Goal: Task Accomplishment & Management: Manage account settings

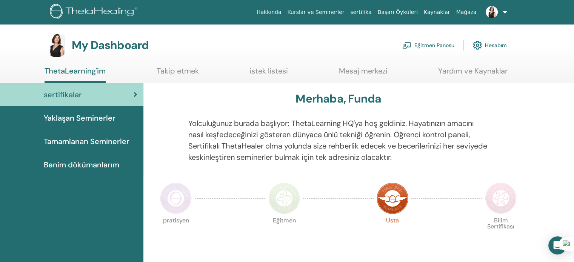
click at [430, 42] on link "Eğitmen Panosu" at bounding box center [428, 45] width 52 height 17
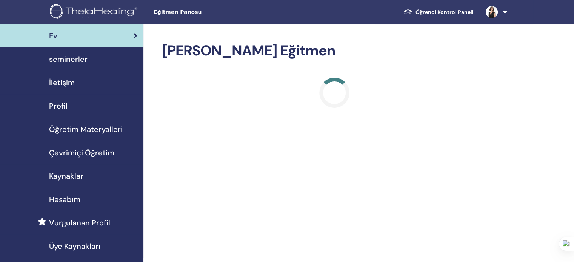
click at [57, 105] on span "Profil" at bounding box center [58, 105] width 18 height 11
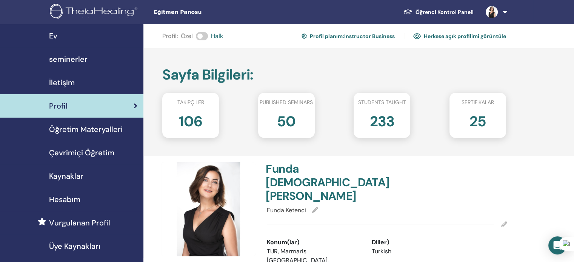
click at [462, 37] on link "Herkese açık profilimi görüntüle" at bounding box center [459, 36] width 93 height 12
click at [86, 131] on span "Öğretim Materyalleri" at bounding box center [86, 129] width 74 height 11
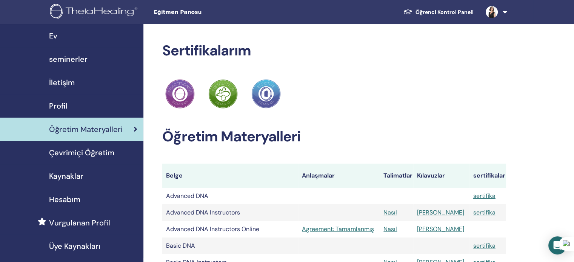
click at [64, 218] on span "Vurgulanan Profil" at bounding box center [79, 222] width 61 height 11
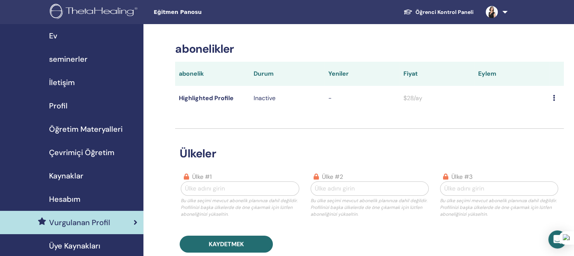
click at [65, 83] on span "İletişim" at bounding box center [62, 82] width 26 height 11
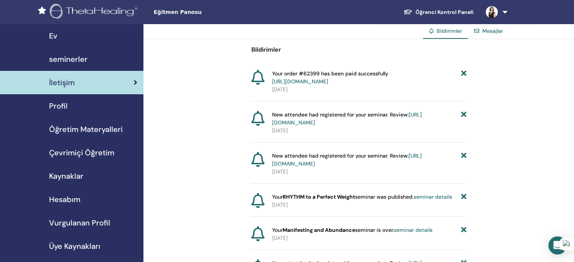
click at [57, 106] on span "Profil" at bounding box center [58, 105] width 18 height 11
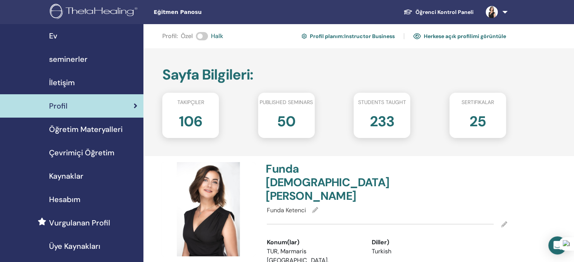
click at [496, 33] on link "Herkese açık profilimi görüntüle" at bounding box center [459, 36] width 93 height 12
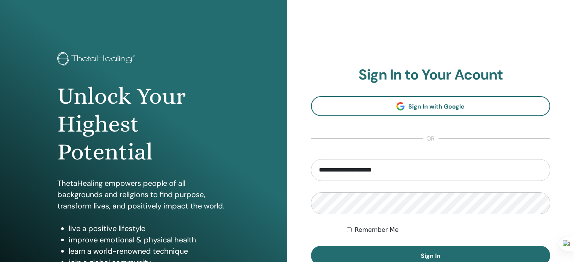
drag, startPoint x: 0, startPoint y: 0, endPoint x: 359, endPoint y: 169, distance: 397.0
click at [359, 169] on input "**********" at bounding box center [431, 170] width 240 height 22
click at [359, 169] on input "**********" at bounding box center [431, 171] width 240 height 22
drag, startPoint x: 343, startPoint y: 167, endPoint x: 347, endPoint y: 171, distance: 5.9
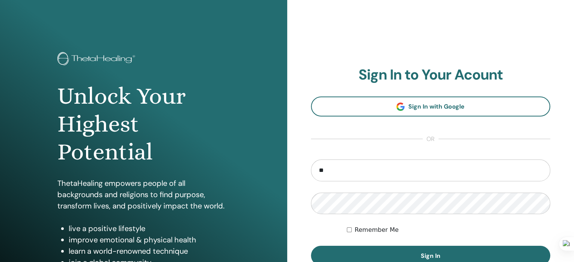
click at [343, 167] on input "**" at bounding box center [431, 171] width 240 height 22
type input "**********"
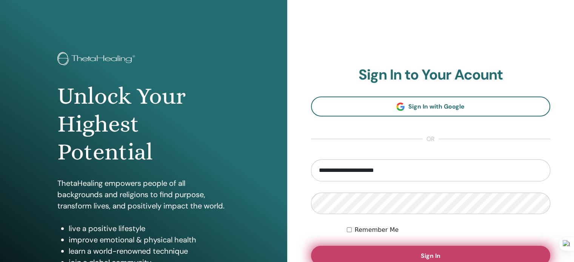
click at [359, 256] on button "Sign In" at bounding box center [431, 256] width 240 height 20
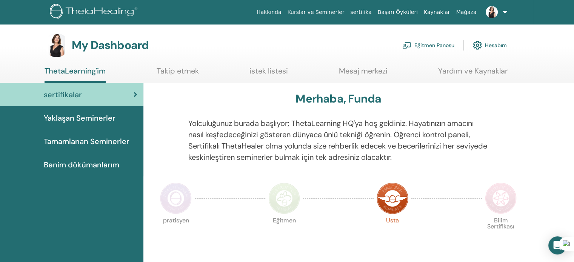
click at [432, 43] on link "Eğitmen Panosu" at bounding box center [428, 45] width 52 height 17
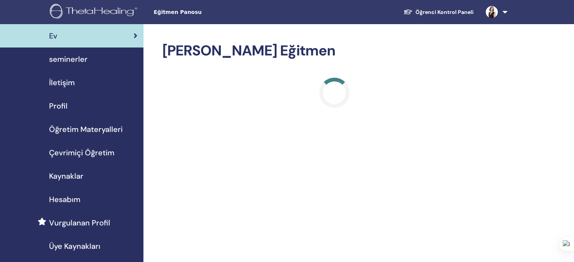
click at [61, 102] on span "Profil" at bounding box center [58, 105] width 18 height 11
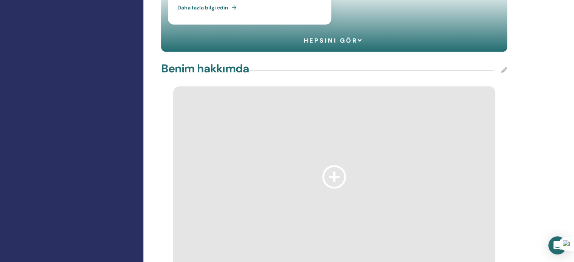
scroll to position [603, 0]
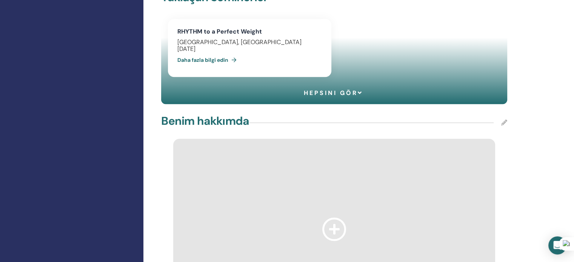
click at [504, 120] on icon at bounding box center [504, 123] width 6 height 6
click at [499, 114] on span "Kaydetmek" at bounding box center [490, 118] width 28 height 8
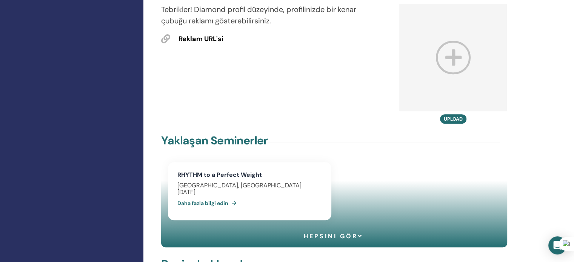
scroll to position [453, 0]
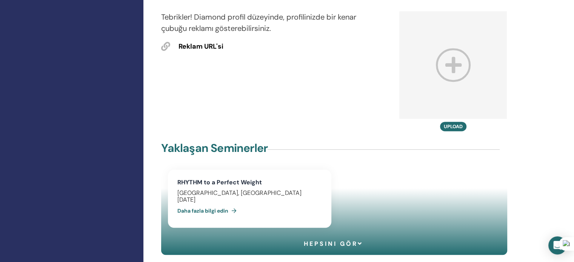
click at [211, 190] on div "Turkey, Muğla" at bounding box center [249, 193] width 144 height 7
click at [207, 203] on link "Daha fazla bilgi edin" at bounding box center [208, 210] width 62 height 15
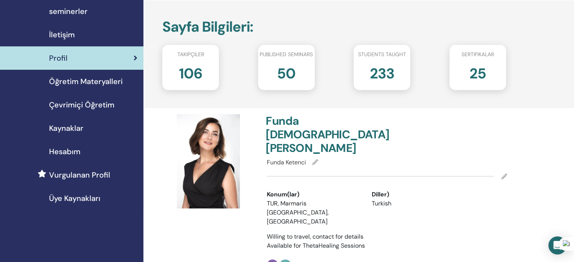
scroll to position [23, 0]
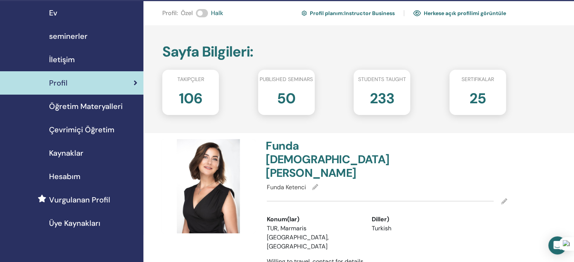
click at [363, 10] on link "Profil planım : Instructor Business" at bounding box center [347, 13] width 93 height 12
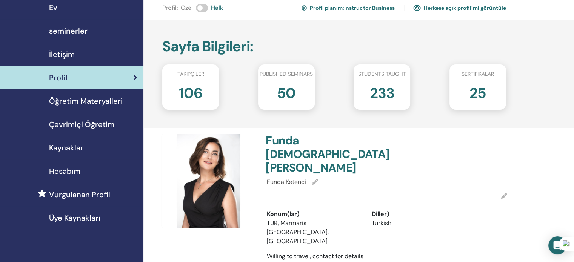
scroll to position [28, 0]
click at [449, 7] on link "Herkese açık profilimi görüntüle" at bounding box center [459, 8] width 93 height 12
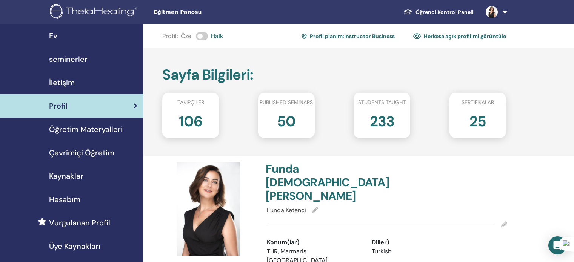
scroll to position [189, 0]
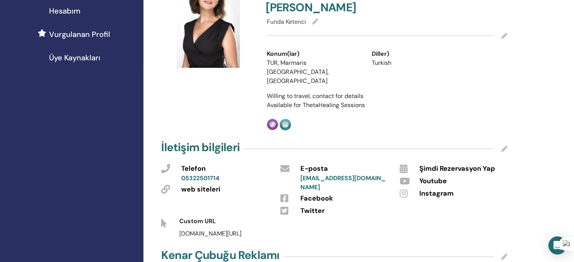
click at [503, 146] on icon at bounding box center [504, 149] width 6 height 6
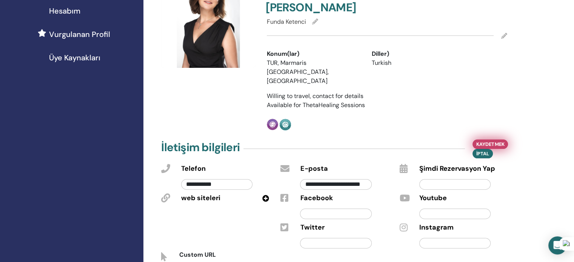
click at [495, 140] on span "Kaydetmek" at bounding box center [490, 144] width 28 height 8
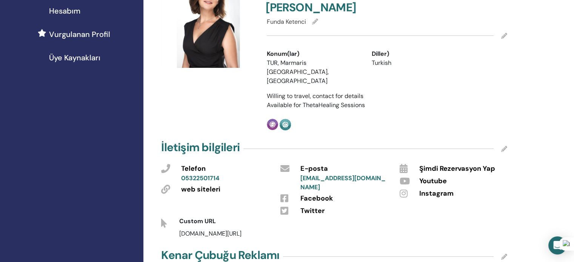
click at [504, 146] on icon at bounding box center [504, 149] width 6 height 6
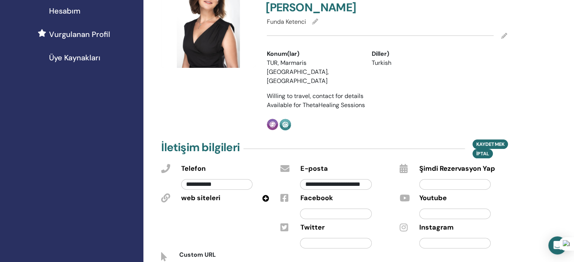
click at [431, 238] on input "text" at bounding box center [454, 243] width 71 height 11
paste input "**********"
type input "**********"
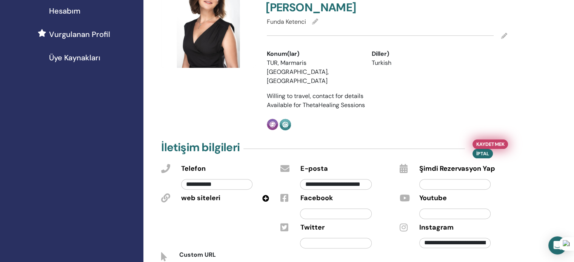
click at [495, 140] on span "Kaydetmek" at bounding box center [490, 144] width 28 height 8
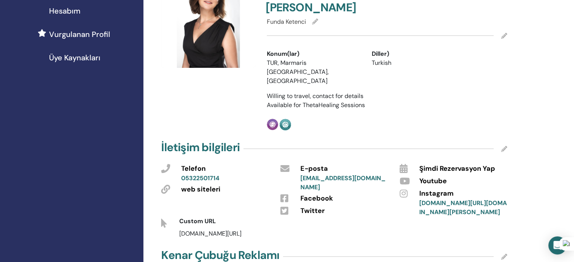
click at [502, 146] on icon at bounding box center [504, 149] width 6 height 6
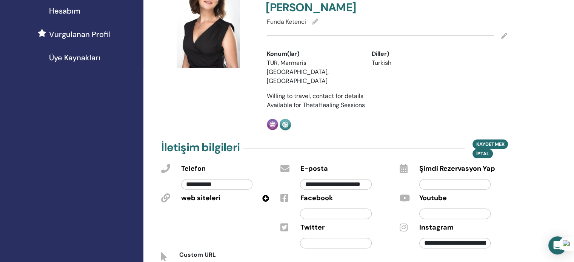
click at [430, 209] on input "text" at bounding box center [454, 214] width 71 height 11
paste input "**********"
type input "**********"
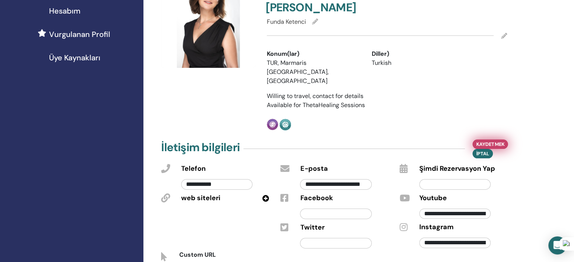
click at [500, 140] on span "Kaydetmek" at bounding box center [490, 144] width 28 height 8
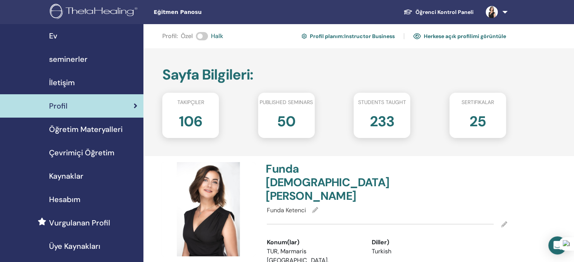
click at [451, 34] on link "Herkese açık profilimi görüntüle" at bounding box center [459, 36] width 93 height 12
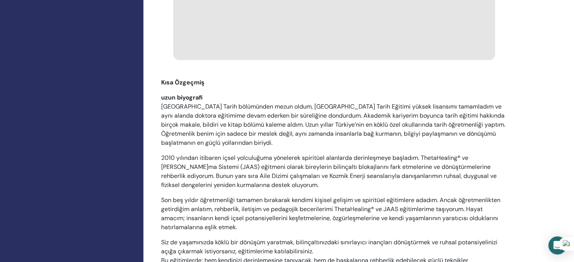
scroll to position [905, 0]
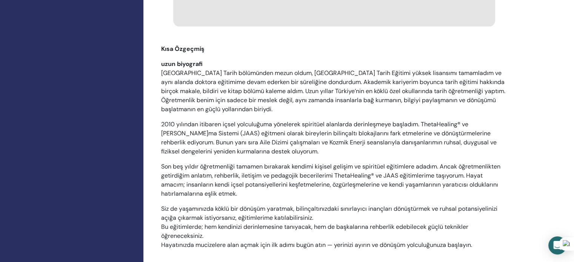
click at [349, 86] on p "[GEOGRAPHIC_DATA] Tarih bölümünden mezun oldum, [GEOGRAPHIC_DATA] Tarih Eğitimi…" at bounding box center [334, 91] width 346 height 45
click at [347, 89] on p "[GEOGRAPHIC_DATA] Tarih bölümünden mezun oldum, [GEOGRAPHIC_DATA] Tarih Eğitimi…" at bounding box center [334, 91] width 346 height 45
click at [449, 60] on div "uzun biyografi" at bounding box center [334, 64] width 346 height 9
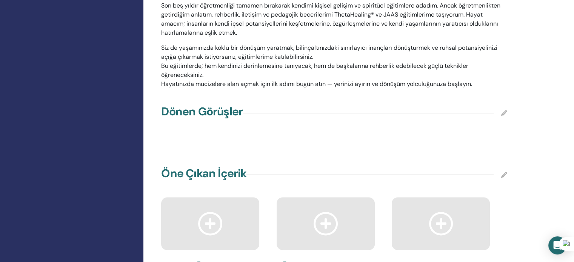
scroll to position [1094, 0]
